Goal: Task Accomplishment & Management: Use online tool/utility

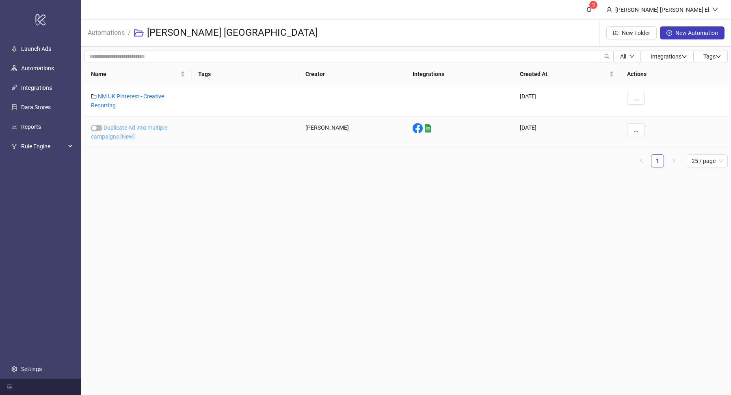
click at [110, 133] on link "Duplicate Ad into multiple campaigns [New]" at bounding box center [129, 131] width 76 height 15
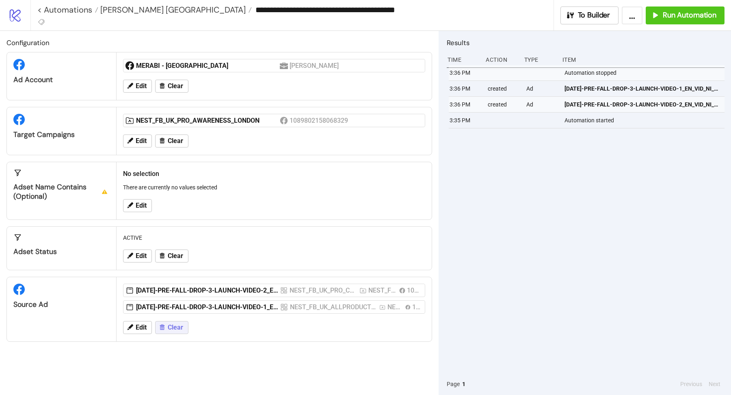
click at [168, 324] on span "Clear" at bounding box center [175, 327] width 15 height 7
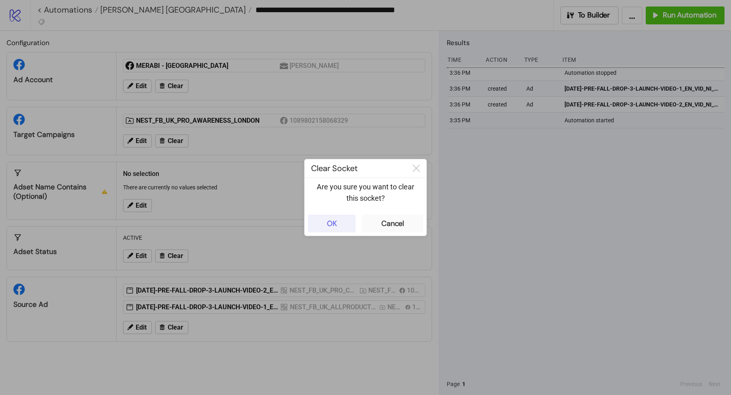
click at [326, 232] on button "OK" at bounding box center [332, 224] width 48 height 18
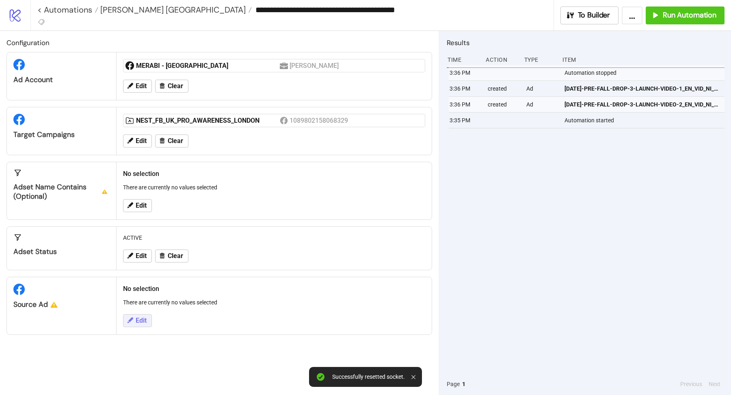
click at [130, 320] on icon at bounding box center [129, 319] width 7 height 7
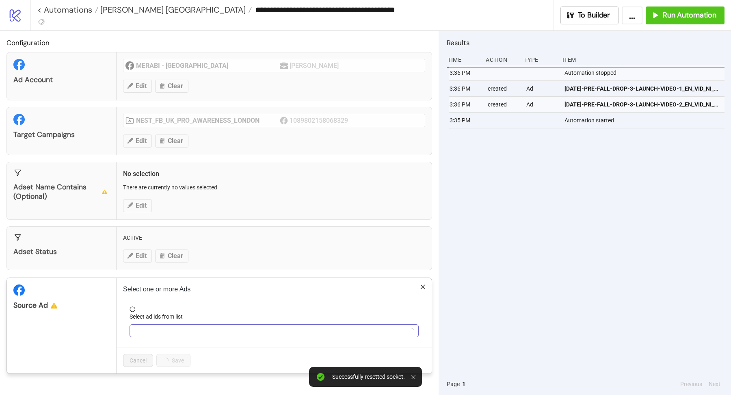
click at [175, 328] on div at bounding box center [269, 330] width 277 height 11
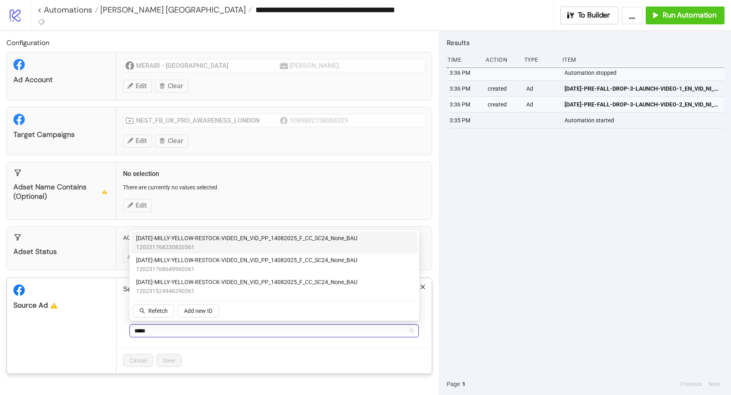
click at [179, 241] on span "AD246-MILLY-YELLOW-RESTOCK-VIDEO_EN_VID_PP_14082025_F_CC_SC24_None_BAU" at bounding box center [246, 238] width 221 height 9
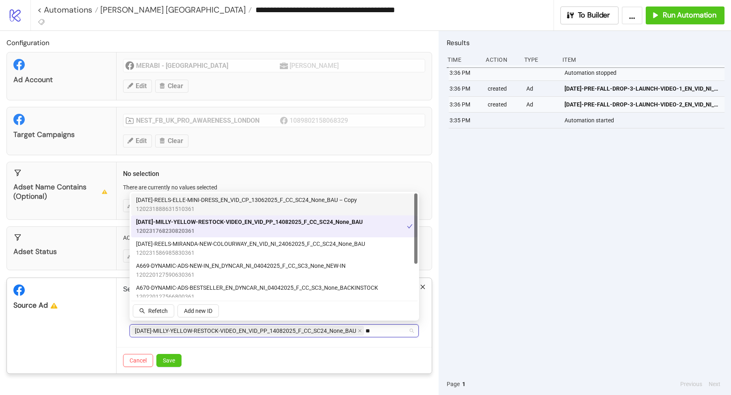
type input "*"
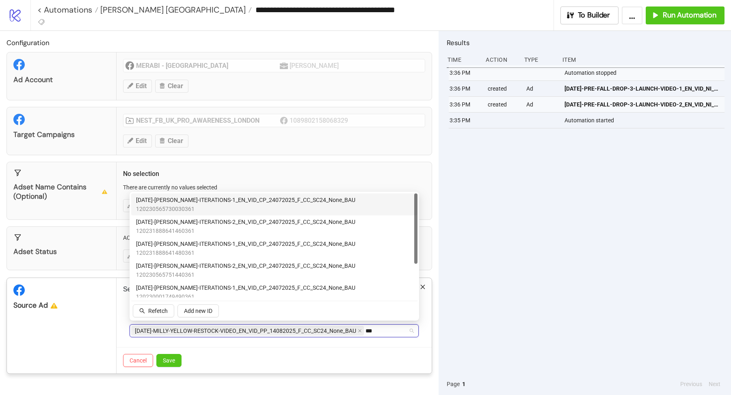
type input "****"
click at [179, 200] on span "AD214-ROMEE-CLEO-ITERATIONS-1_EN_VID_CP_24072025_F_CC_SC24_None_BAU" at bounding box center [245, 199] width 219 height 9
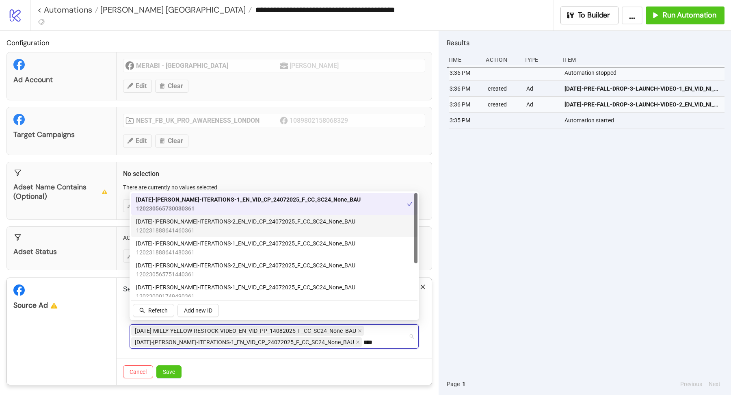
click at [179, 221] on span "AD222-ROMEE-CLEO-ITERATIONS-2_EN_VID_CP_24072025_F_CC_SC24_None_BAU" at bounding box center [245, 221] width 219 height 9
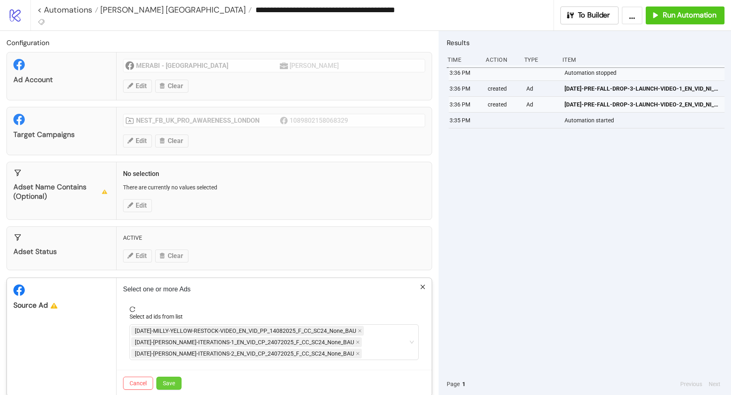
click at [175, 377] on button "Save" at bounding box center [168, 383] width 25 height 13
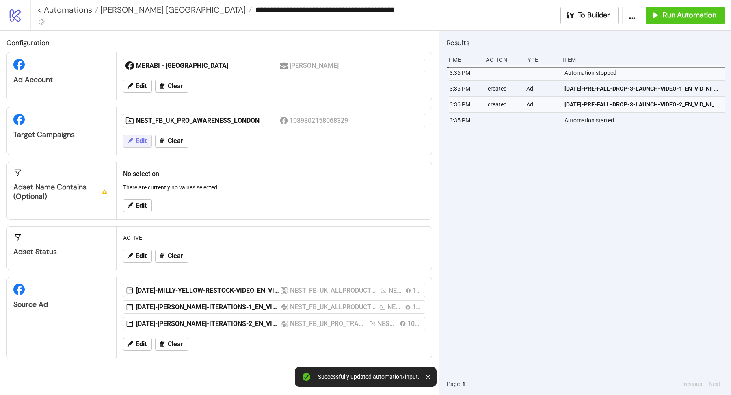
click at [142, 138] on span "Edit" at bounding box center [141, 140] width 11 height 7
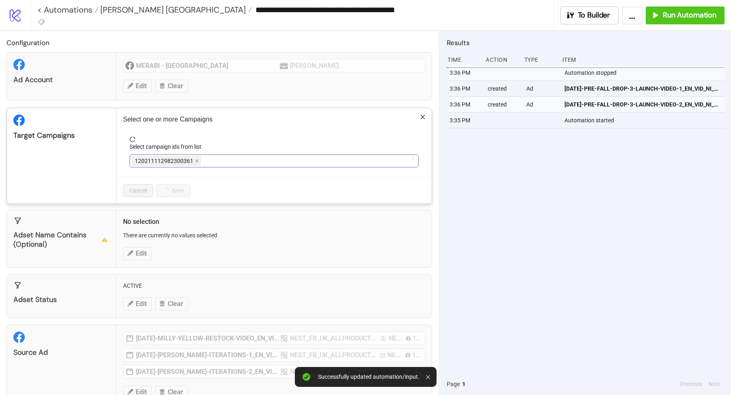
click at [192, 161] on span "120211112982300361" at bounding box center [166, 161] width 70 height 10
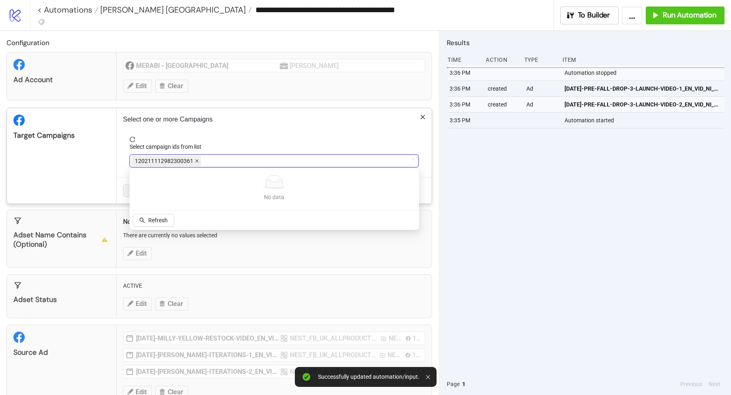
click at [196, 160] on icon "close" at bounding box center [197, 161] width 4 height 4
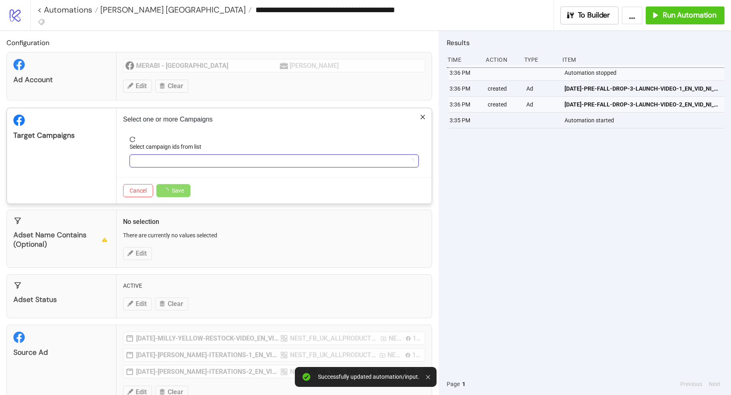
click at [196, 160] on div at bounding box center [269, 160] width 277 height 11
click at [244, 160] on icon "close" at bounding box center [246, 161] width 4 height 4
click at [244, 160] on div at bounding box center [269, 160] width 277 height 11
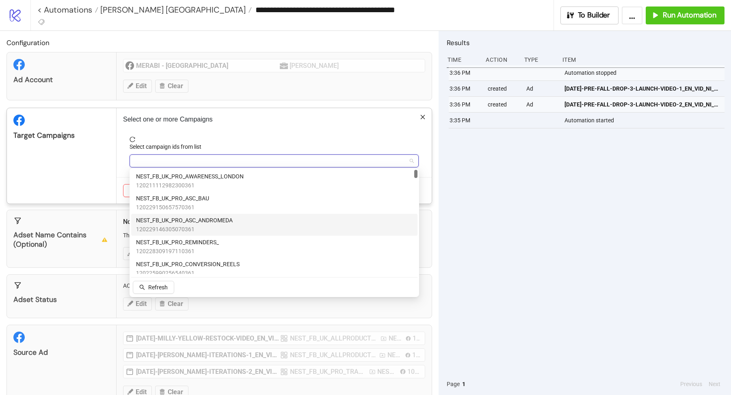
click at [222, 228] on span "120229146305070361" at bounding box center [184, 229] width 97 height 9
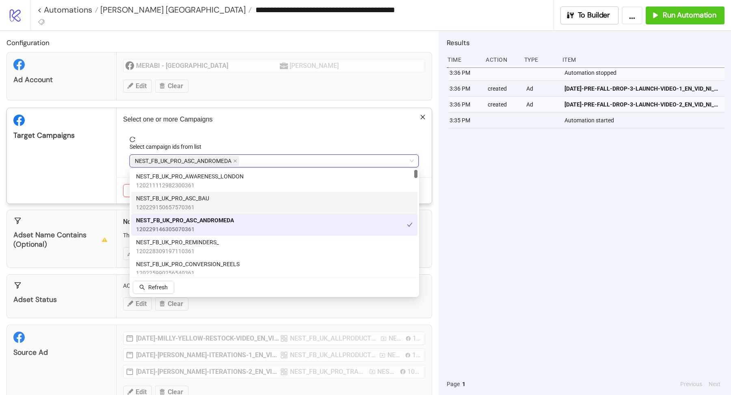
click at [92, 172] on div "Target Campaigns" at bounding box center [62, 155] width 110 height 95
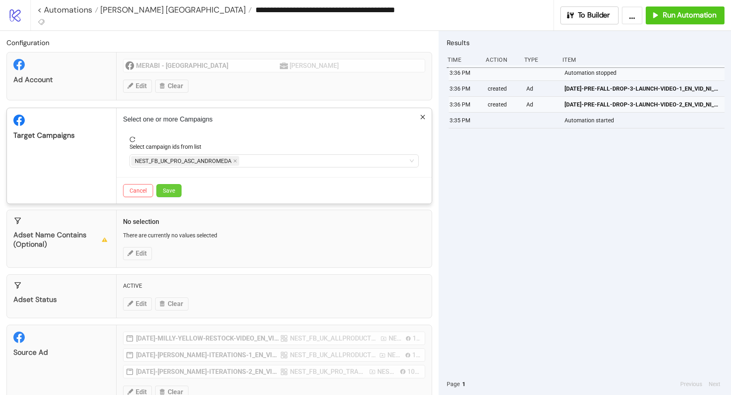
click at [163, 193] on button "Save" at bounding box center [168, 190] width 25 height 13
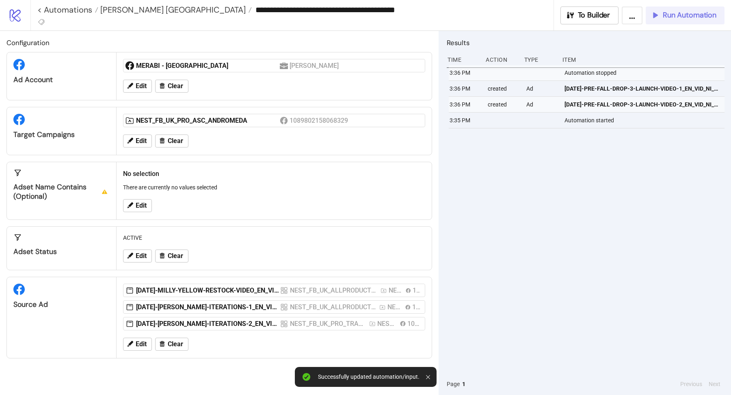
click at [697, 22] on button "Run Automation" at bounding box center [685, 16] width 79 height 18
